Goal: Information Seeking & Learning: Check status

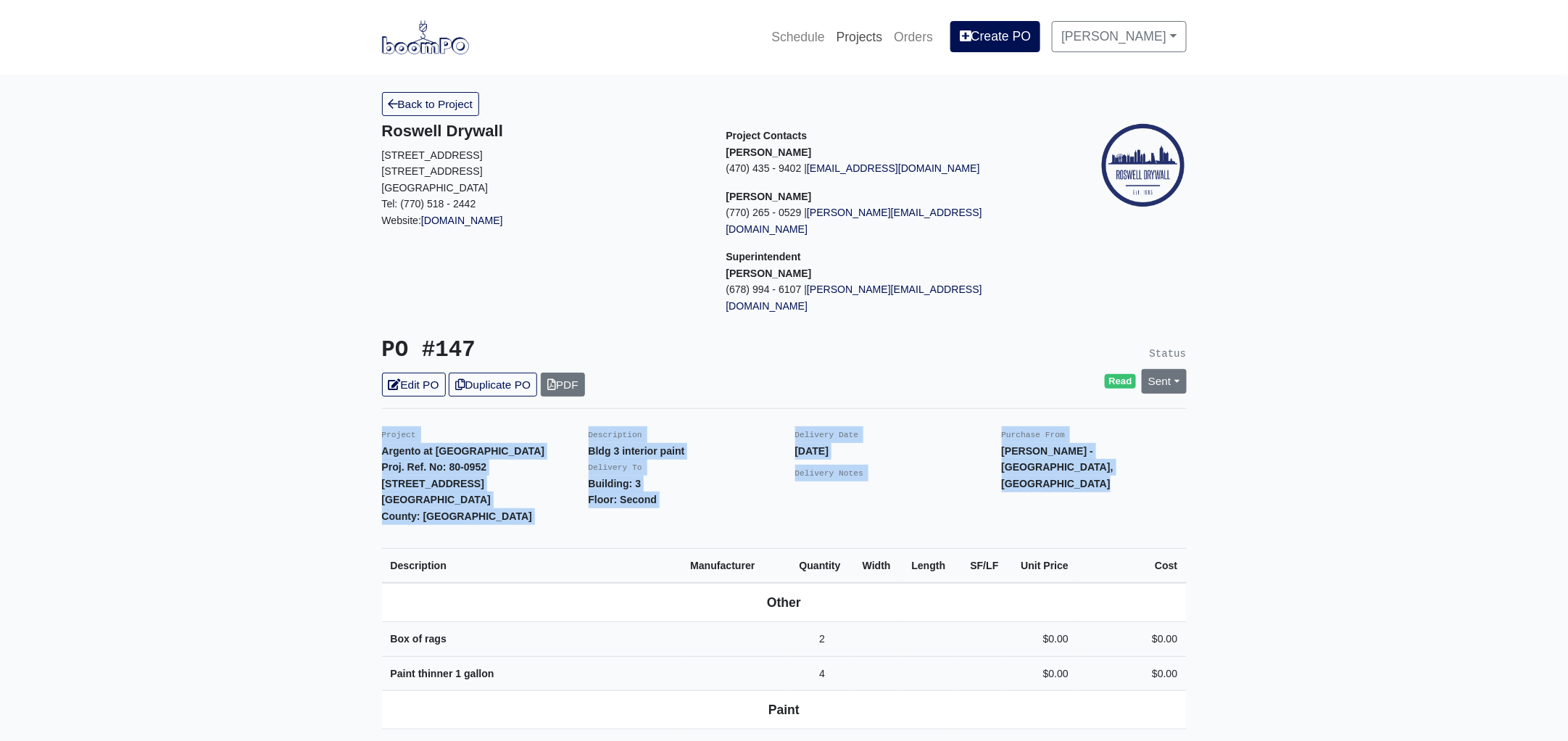
click at [876, 34] on link "Projects" at bounding box center [859, 37] width 58 height 32
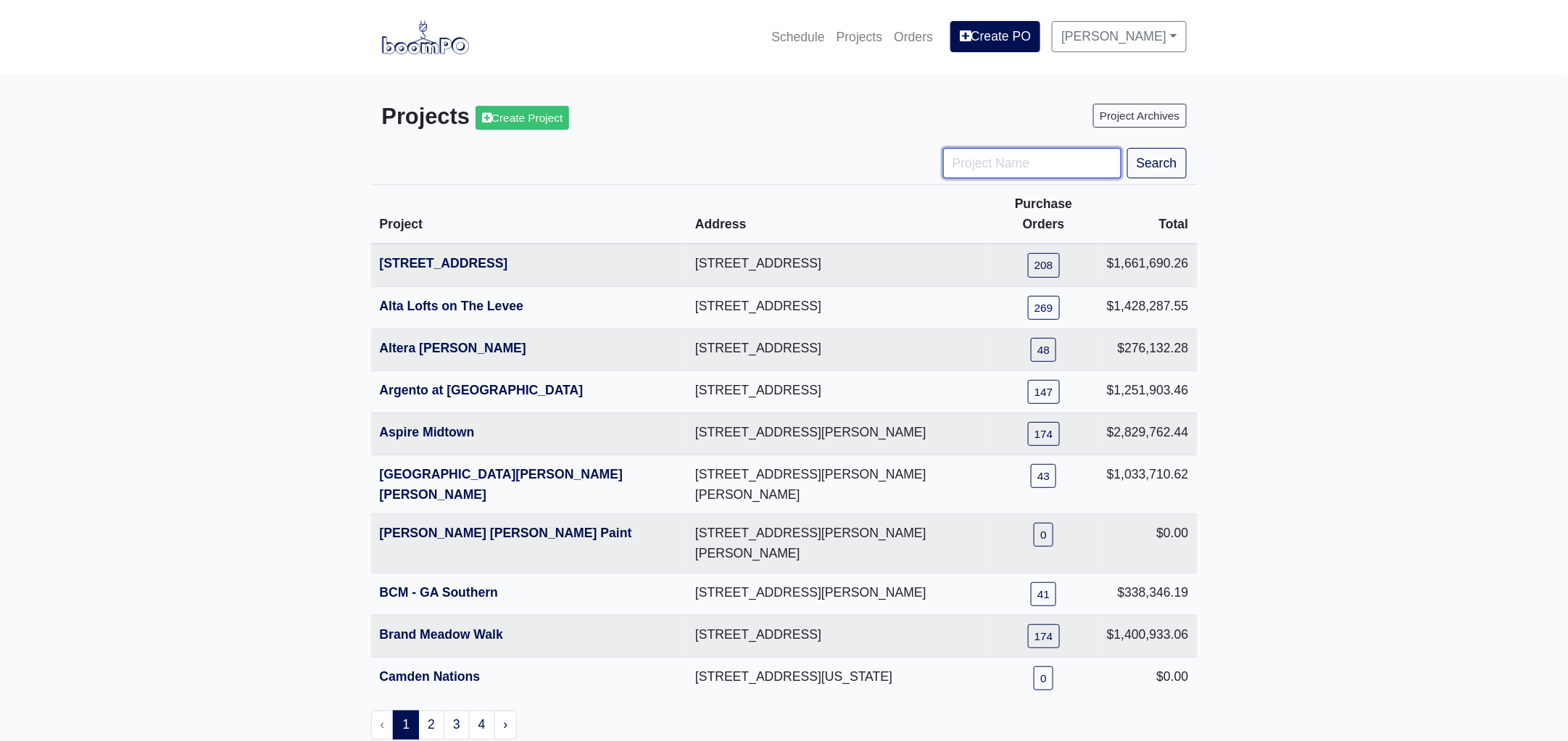
click at [983, 156] on input "Project Name" at bounding box center [1032, 162] width 179 height 30
type input "metro"
click at [1127, 148] on button "Search" at bounding box center [1157, 162] width 60 height 30
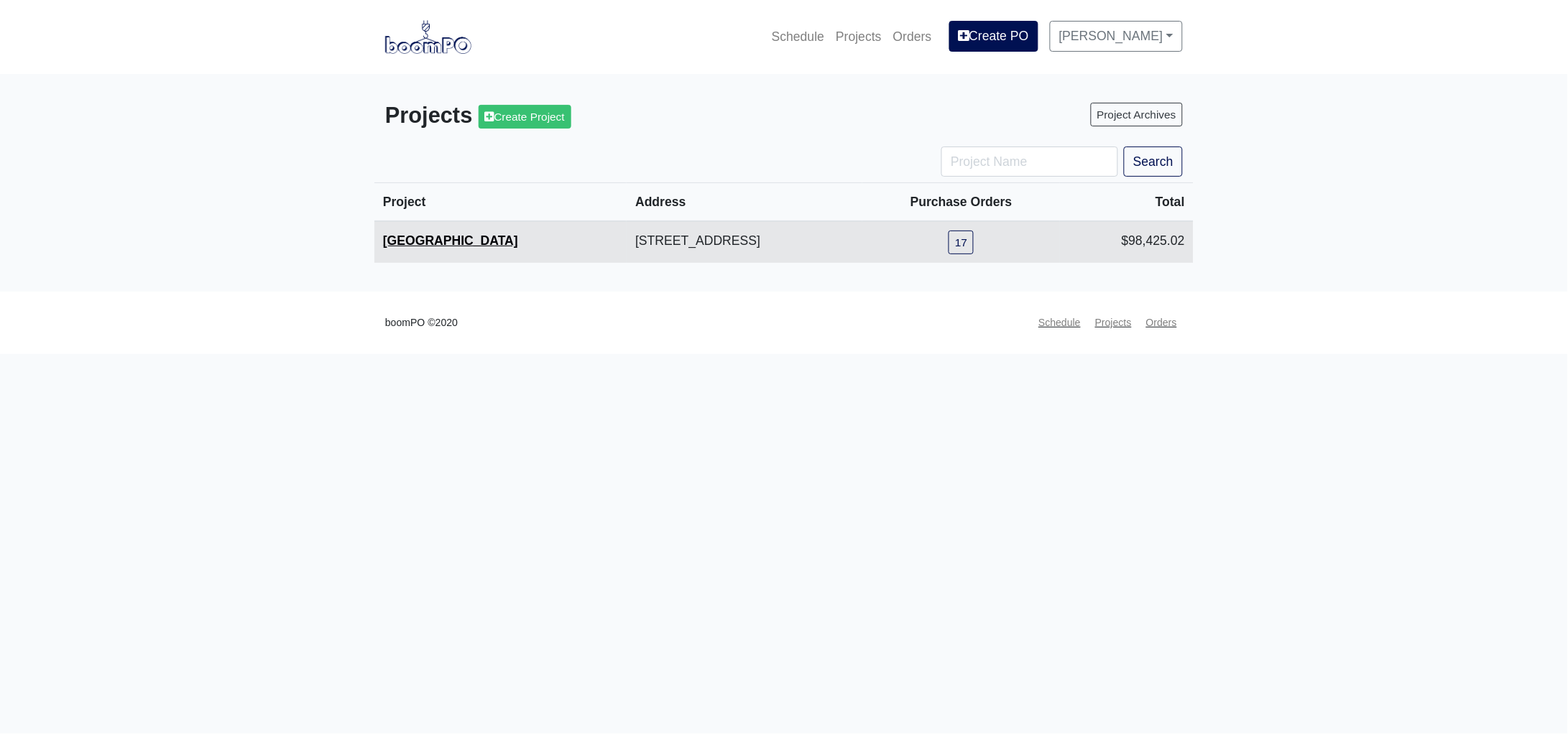
click at [444, 237] on link "Metropolitan Place" at bounding box center [450, 241] width 135 height 15
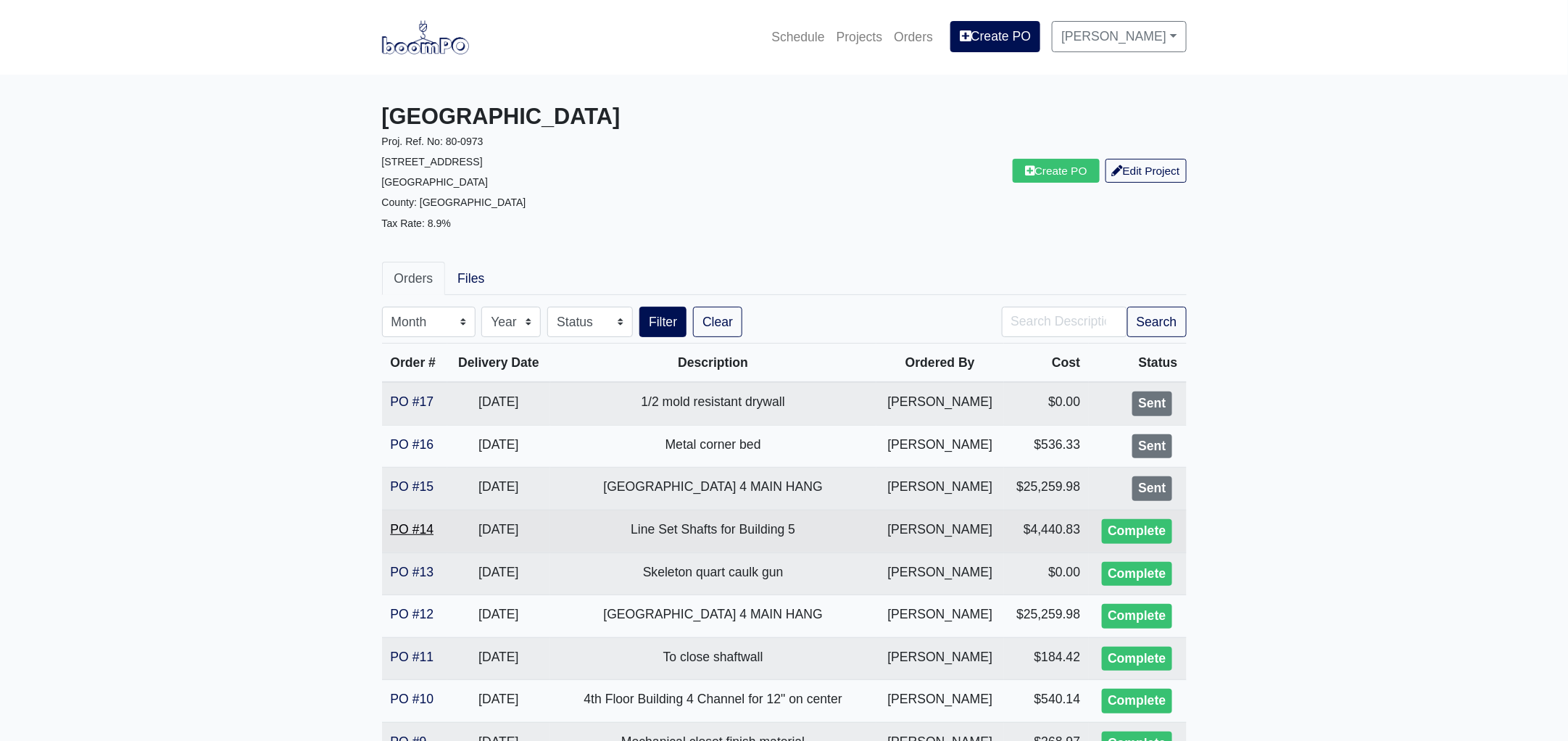
click at [406, 529] on link "PO #14" at bounding box center [412, 530] width 43 height 15
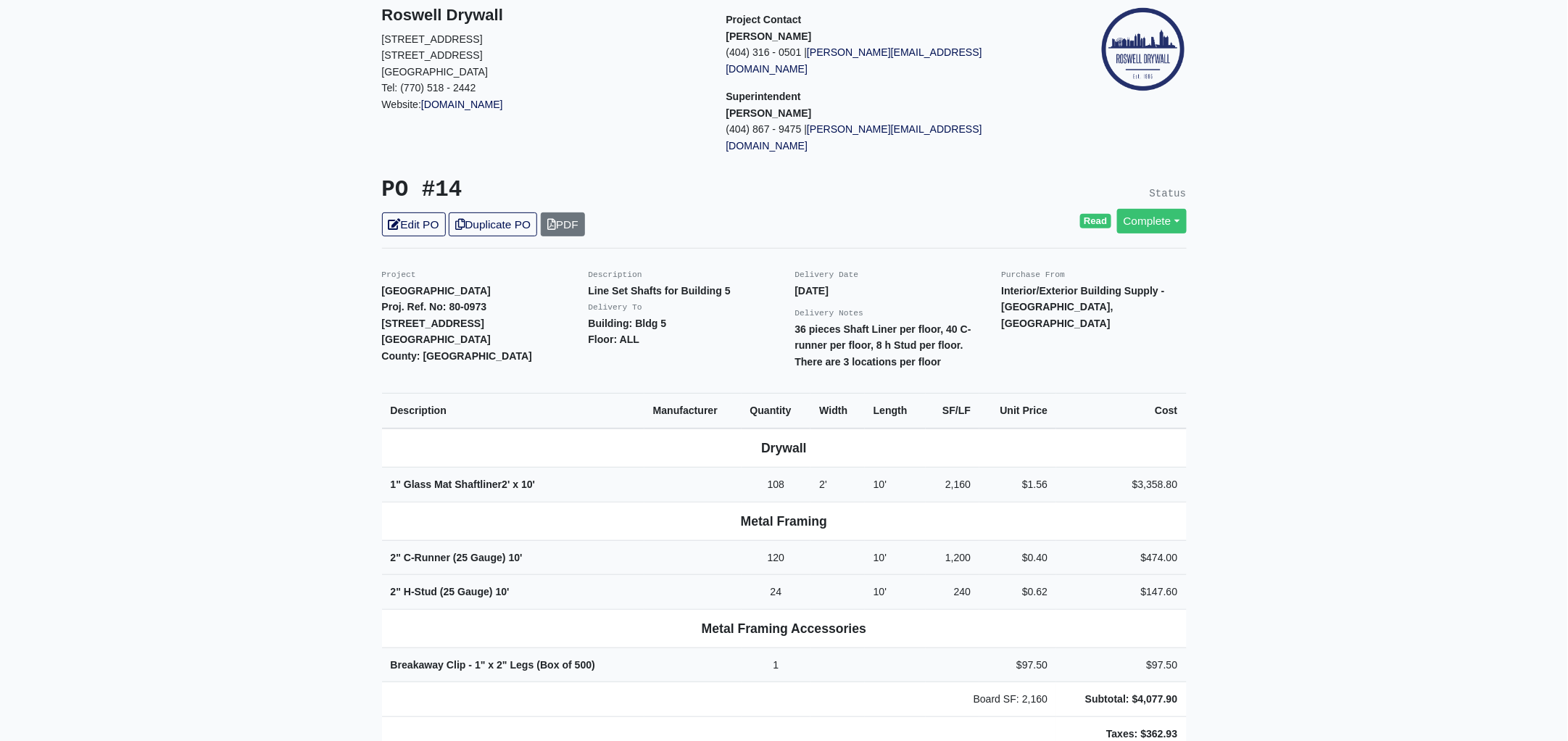
scroll to position [271, 0]
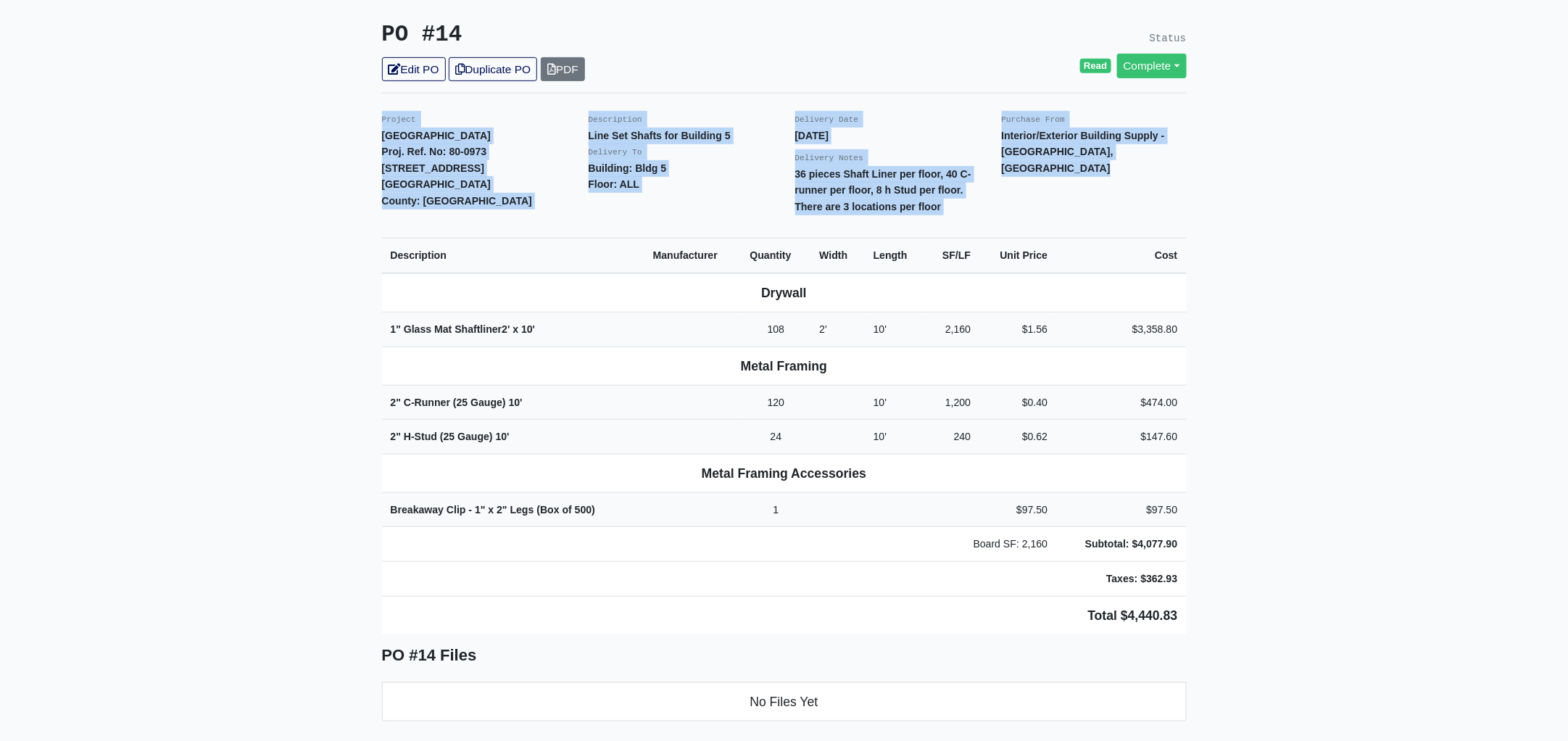
drag, startPoint x: 374, startPoint y: 81, endPoint x: 1211, endPoint y: 572, distance: 970.4
click at [1211, 572] on main "Back to Project Roswell Drywall [STREET_ADDRESS] Tel: (770) 518 - 2442 Website:…" at bounding box center [784, 686] width 1568 height 1767
copy div "Project Metropolitan Place Proj. Ref. No: 80-0973 2333 Metropolitan Parkway SW …"
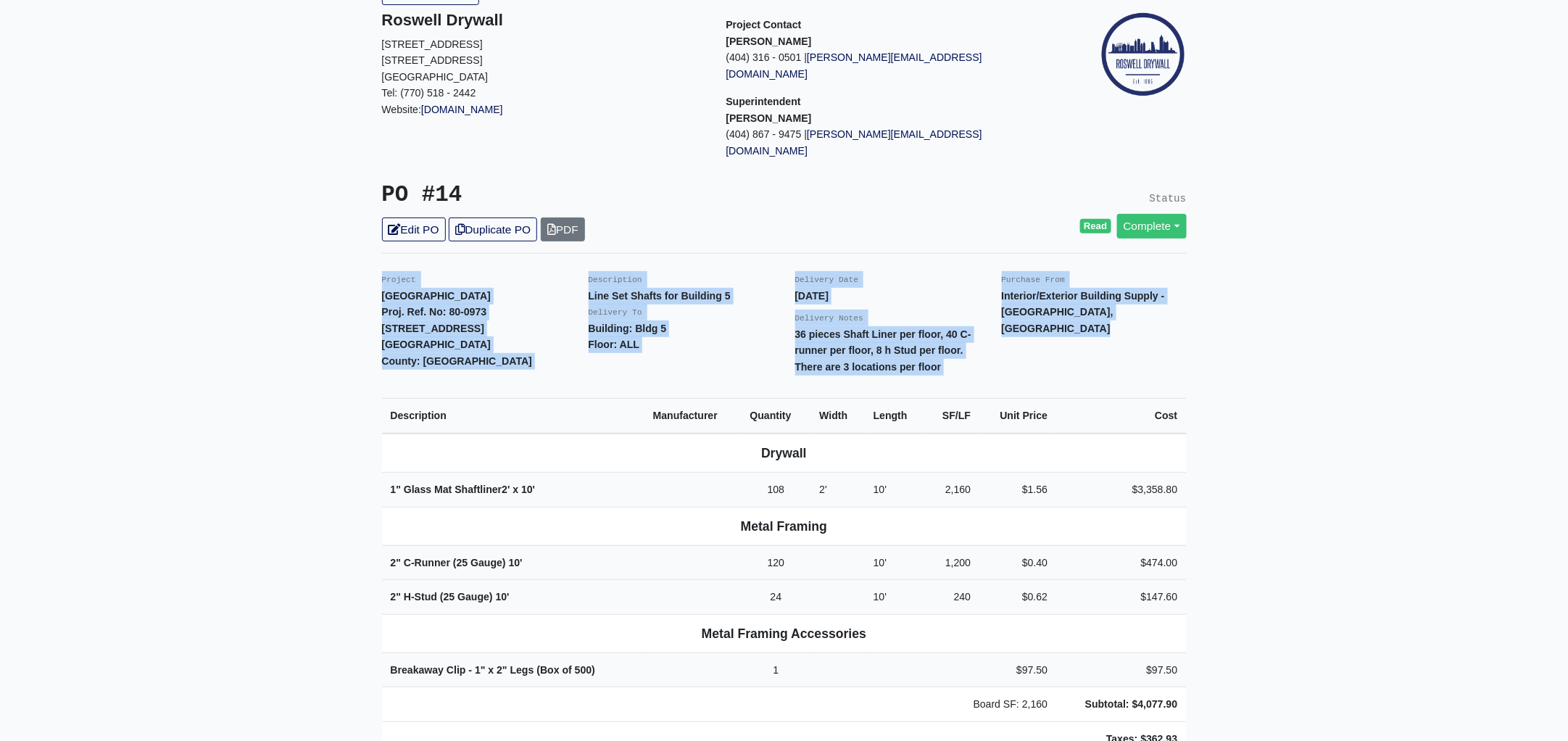
scroll to position [180, 0]
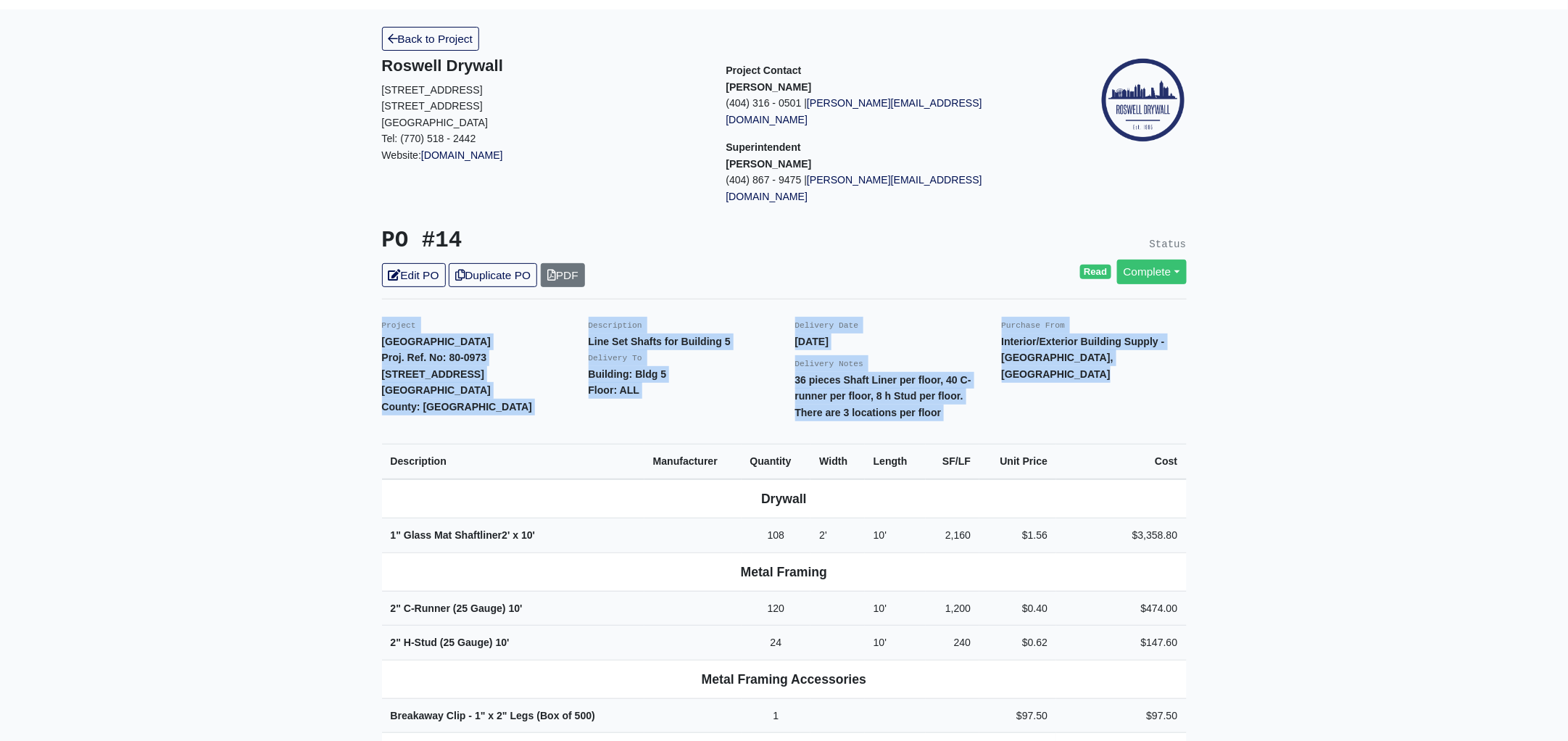
scroll to position [0, 0]
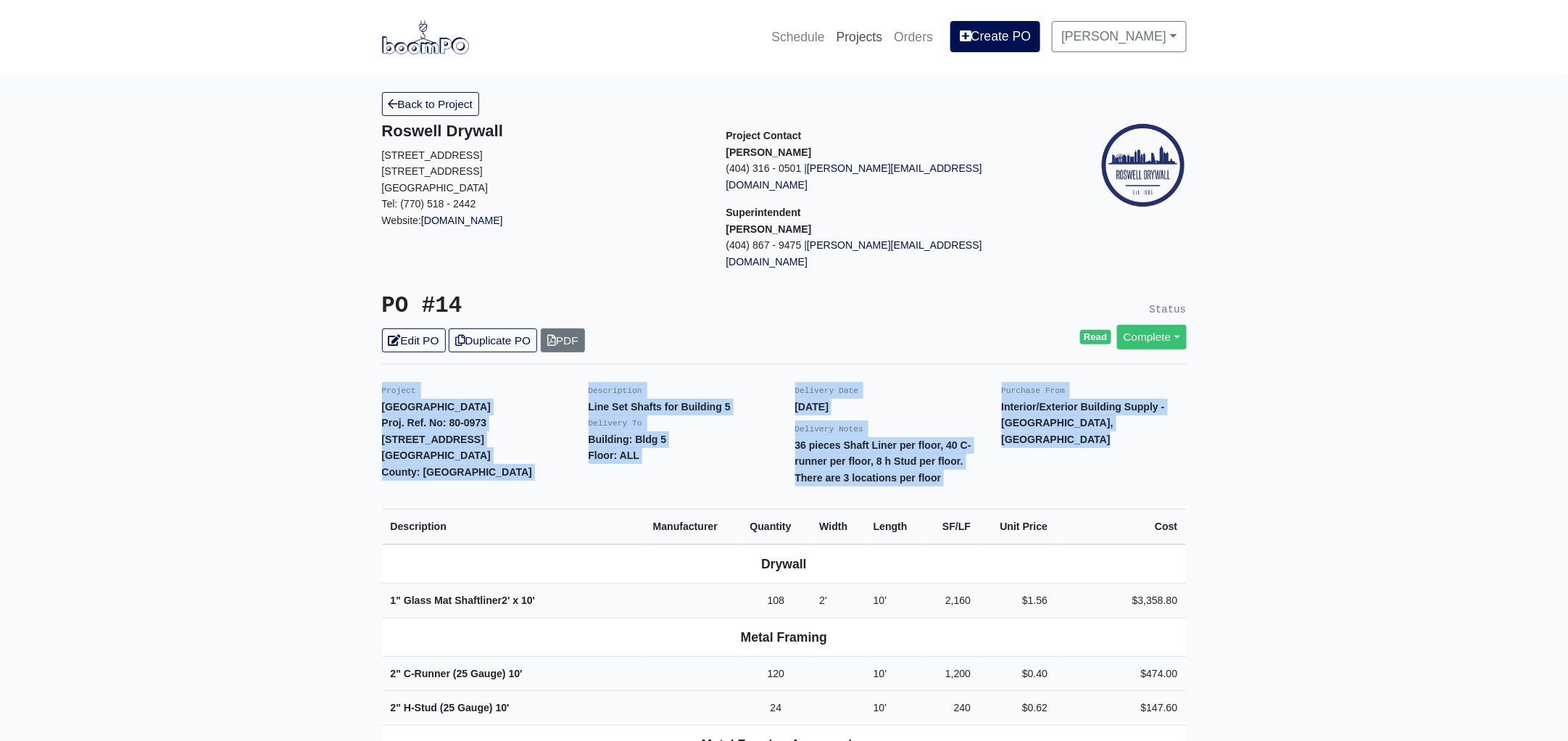
click at [876, 38] on link "Projects" at bounding box center [859, 37] width 58 height 32
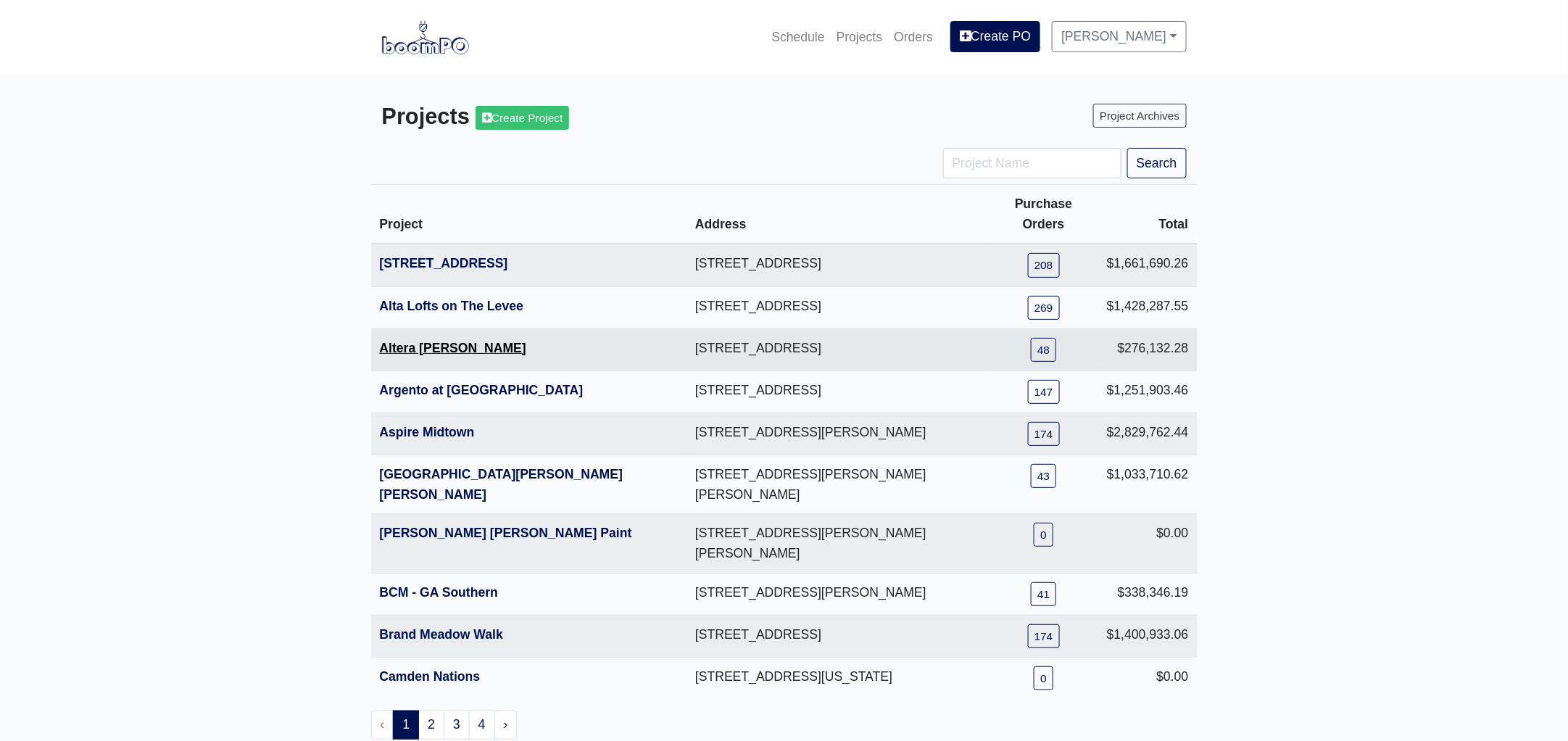
click at [427, 341] on link "Altera Ben Hill" at bounding box center [453, 348] width 146 height 15
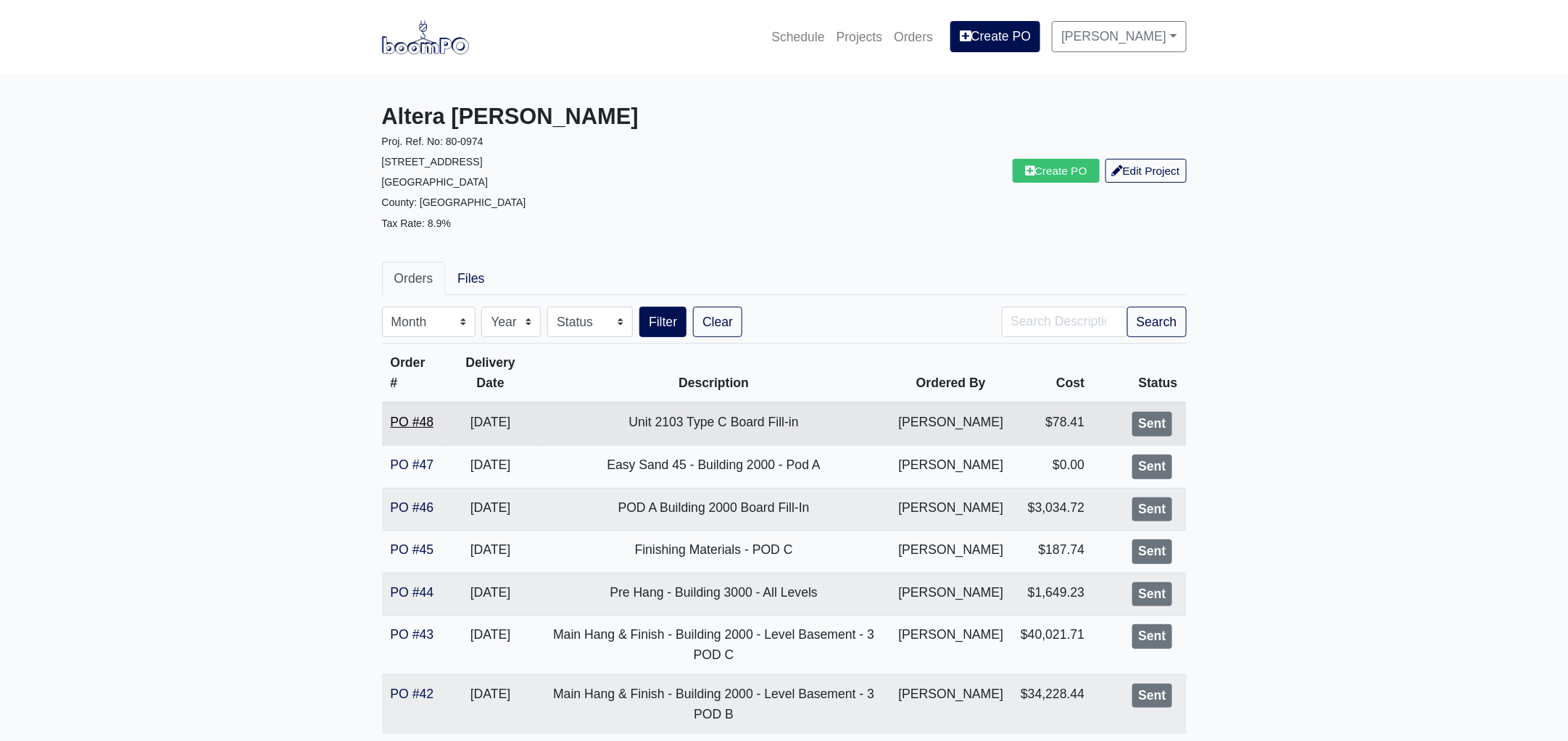
click at [420, 419] on link "PO #48" at bounding box center [412, 422] width 43 height 15
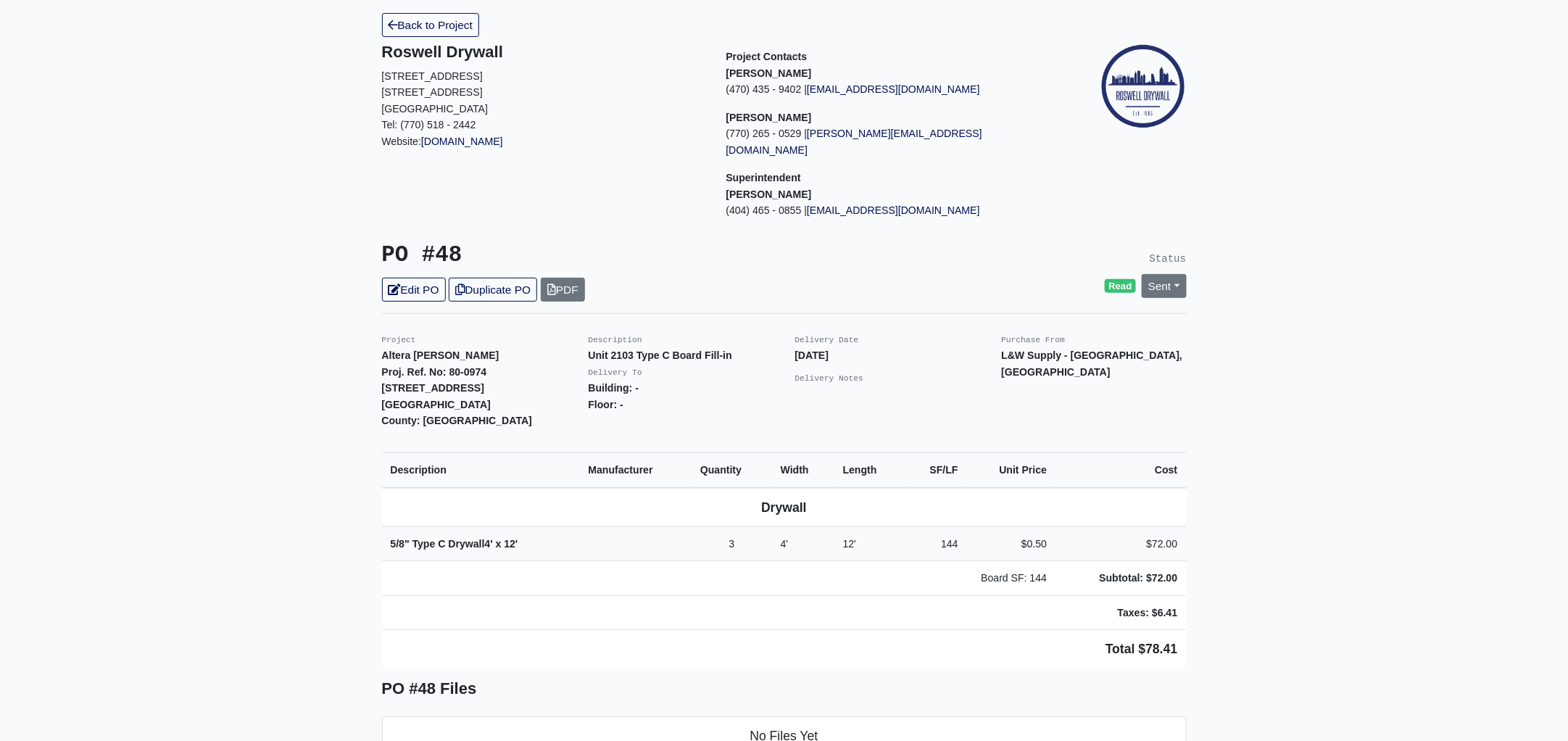
scroll to position [271, 0]
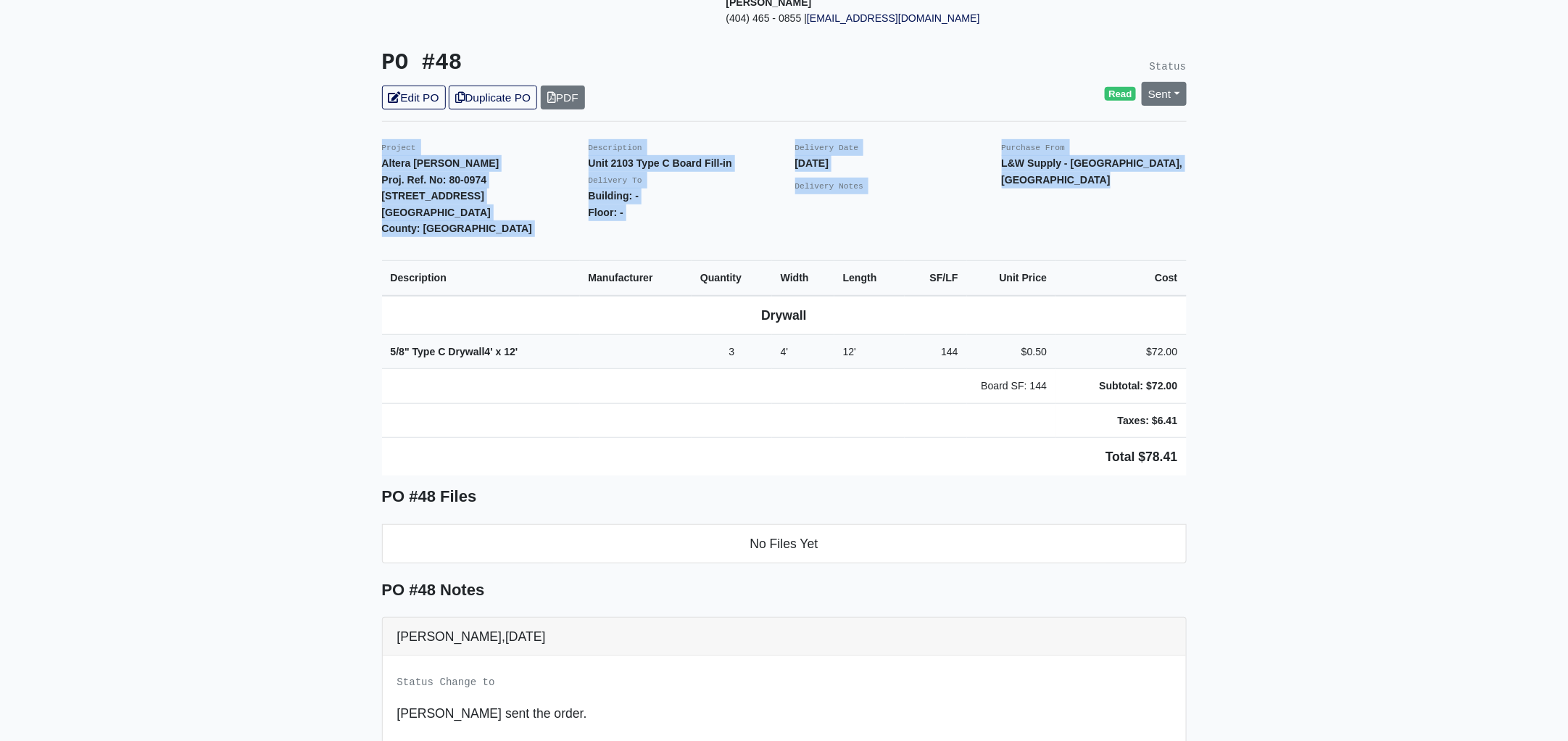
drag, startPoint x: 377, startPoint y: 124, endPoint x: 1313, endPoint y: 450, distance: 991.1
click at [1313, 450] on main "Back to Project Roswell Drywall [STREET_ADDRESS] Tel: (770) 518 - 2442 Website:…" at bounding box center [784, 401] width 1568 height 1195
copy div "Project Altera [PERSON_NAME] Proj. Ref. No: 80-0974 [STREET_ADDRESS]: [GEOGRAPH…"
